Goal: Communication & Community: Answer question/provide support

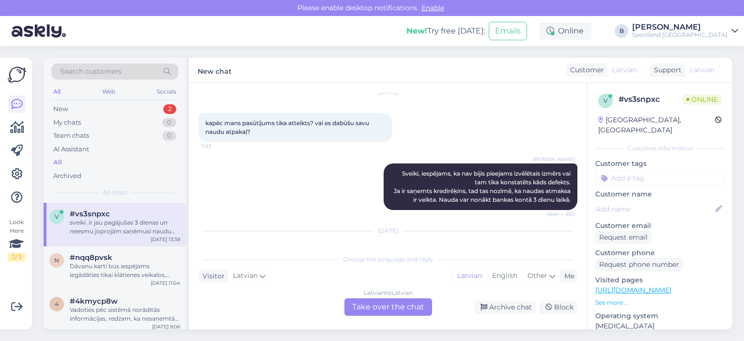
scroll to position [90, 0]
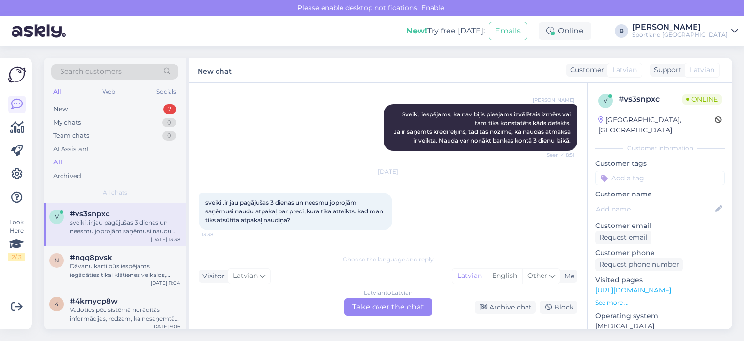
click at [403, 306] on div "Latvian to Latvian Take over the chat" at bounding box center [388, 306] width 88 height 17
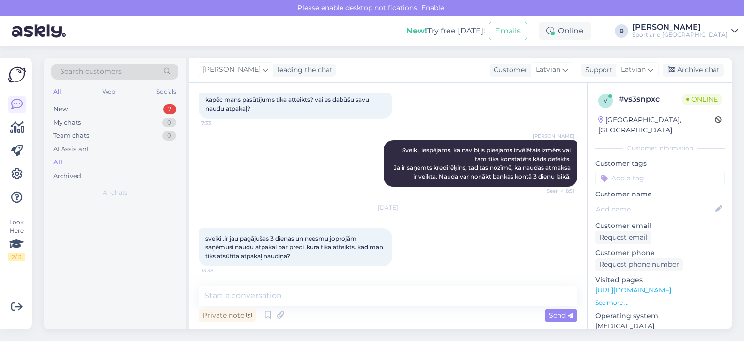
scroll to position [54, 0]
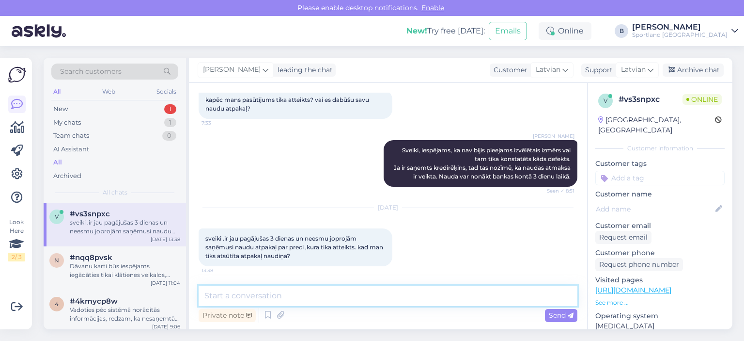
click at [392, 302] on textarea at bounding box center [388, 295] width 379 height 20
type textarea "Sveiki, kāds ir pasūtījuma numurs?"
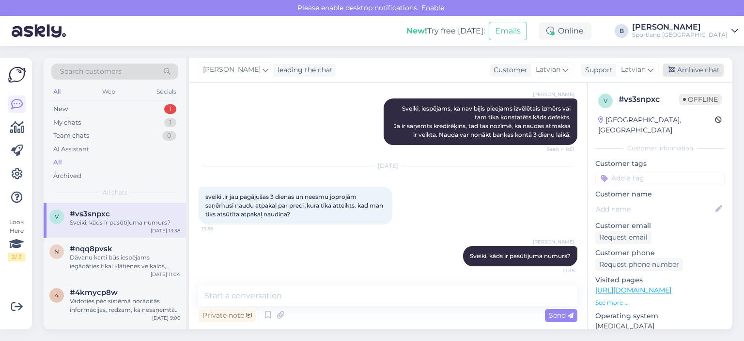
click at [691, 66] on div "Archive chat" at bounding box center [693, 69] width 61 height 13
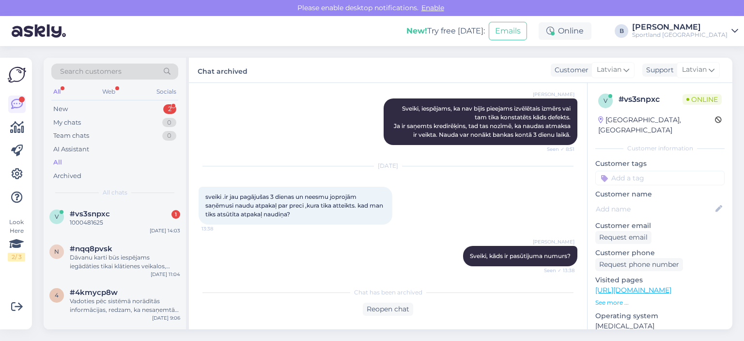
scroll to position [140, 0]
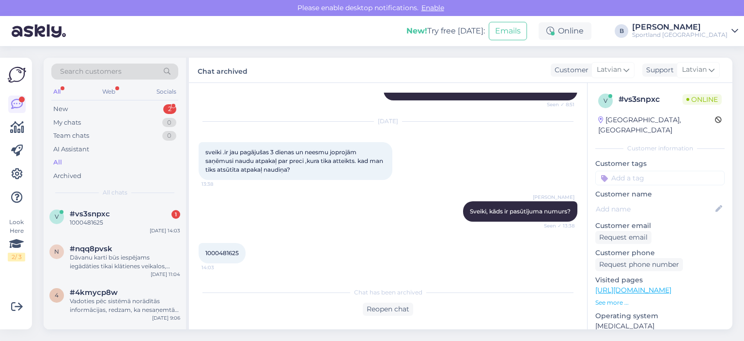
click at [224, 251] on span "1000481625" at bounding box center [221, 252] width 33 height 7
copy div "1000481625 14:03"
click at [405, 308] on div "Reopen chat" at bounding box center [388, 308] width 50 height 13
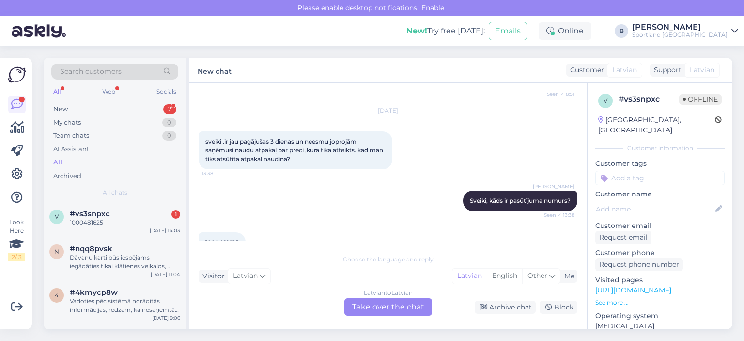
click at [317, 176] on div "[DATE] sveiki .ir jau pagājušas 3 dienas un neesmu joprojām saņēmusi naudu atpa…" at bounding box center [388, 139] width 379 height 79
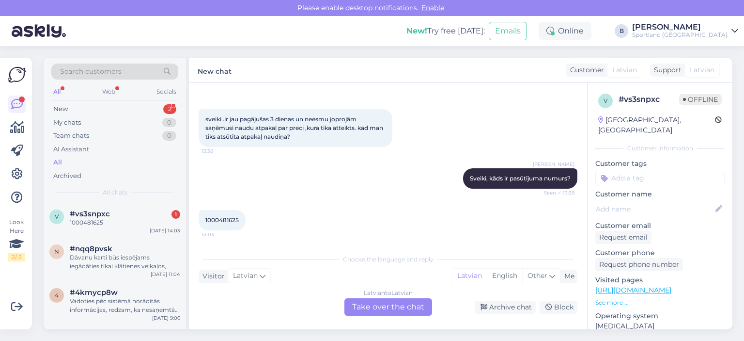
click at [388, 306] on div "Latvian to Latvian Take over the chat" at bounding box center [388, 306] width 88 height 17
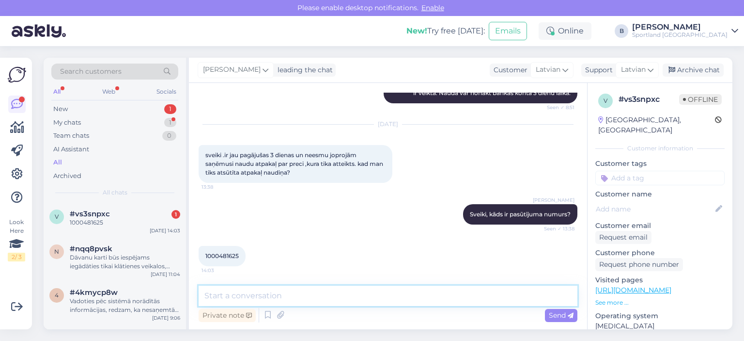
click at [356, 302] on textarea at bounding box center [388, 295] width 379 height 20
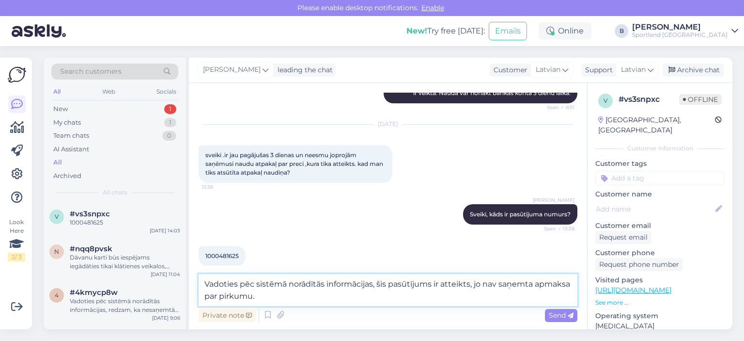
type textarea "Vadoties pēc sistēmā norādītās informācijas, šis pasūtījums ir atteikts, jo nav…"
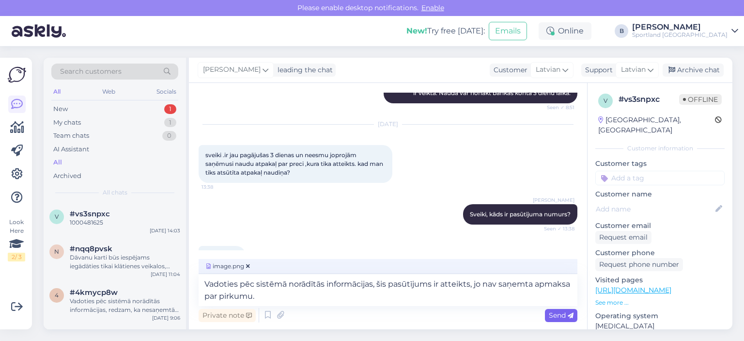
click at [558, 314] on span "Send" at bounding box center [561, 315] width 25 height 9
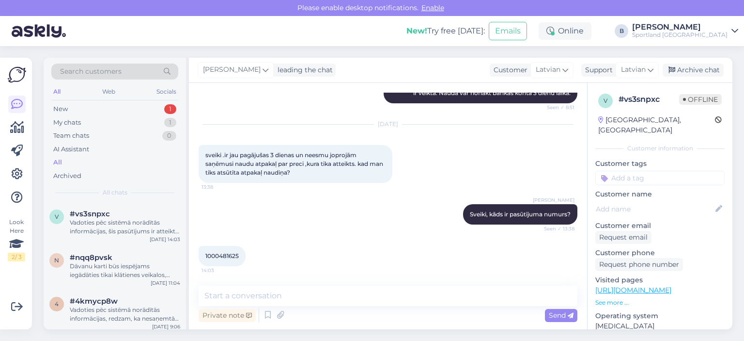
scroll to position [249, 0]
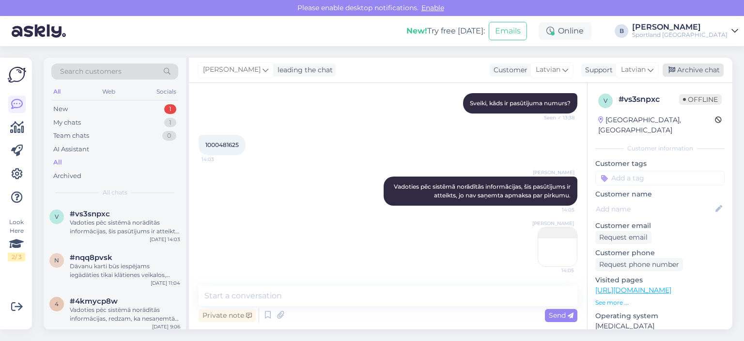
click at [682, 70] on div "Archive chat" at bounding box center [693, 69] width 61 height 13
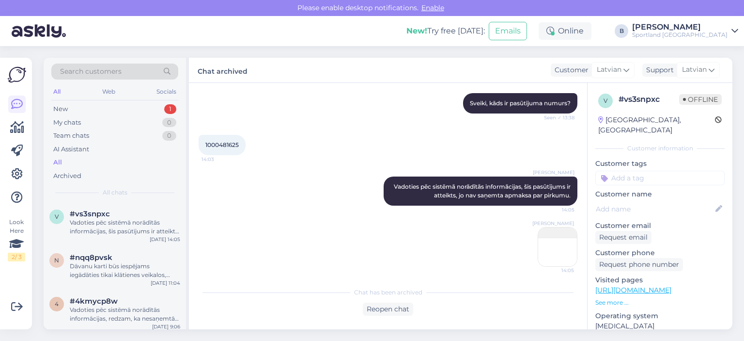
click at [547, 230] on img at bounding box center [557, 246] width 39 height 39
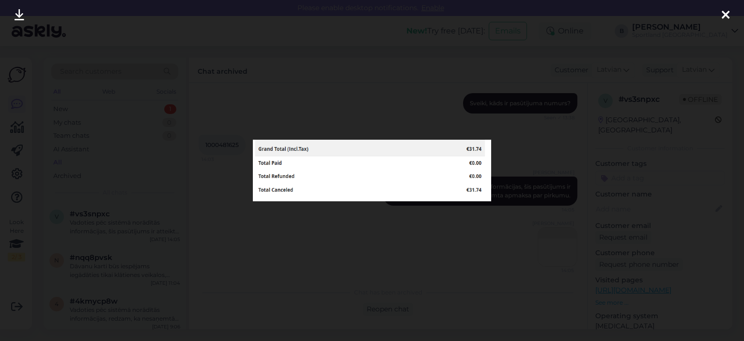
click at [426, 228] on div at bounding box center [372, 170] width 744 height 341
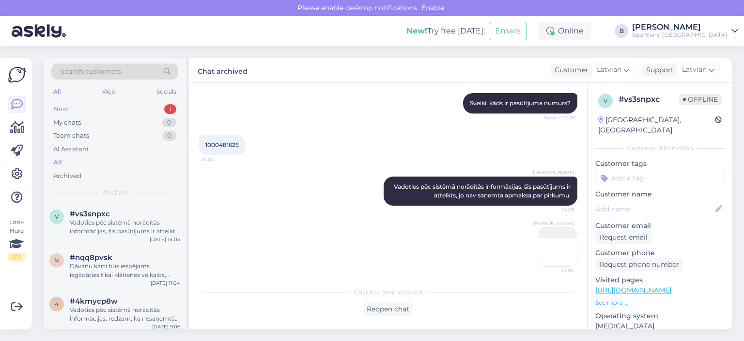
click at [102, 109] on div "New 1" at bounding box center [114, 109] width 127 height 14
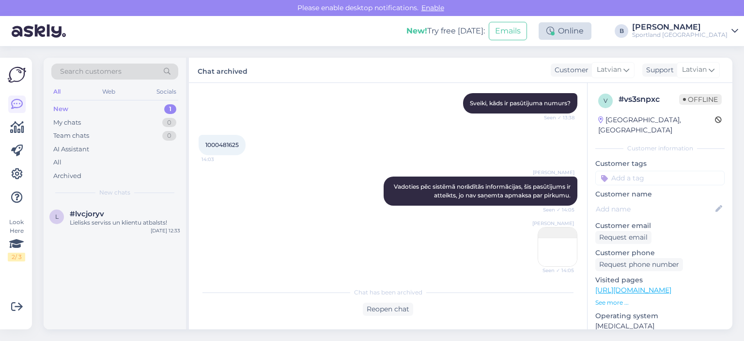
click at [591, 36] on div "Online" at bounding box center [565, 30] width 53 height 17
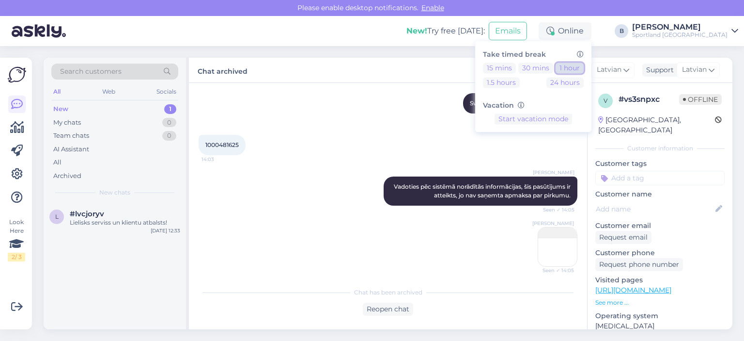
click at [584, 65] on button "1 hour" at bounding box center [570, 67] width 28 height 11
